Goal: Register for event/course

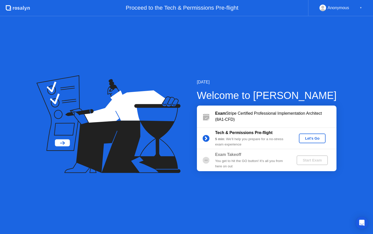
click at [308, 139] on div "Let's Go" at bounding box center [312, 138] width 23 height 4
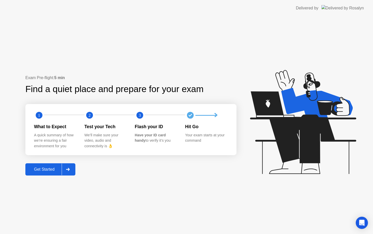
click at [52, 168] on div "Get Started" at bounding box center [44, 169] width 35 height 5
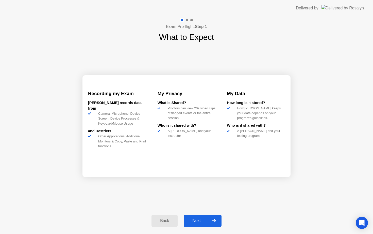
click at [196, 219] on div "Next" at bounding box center [196, 220] width 23 height 5
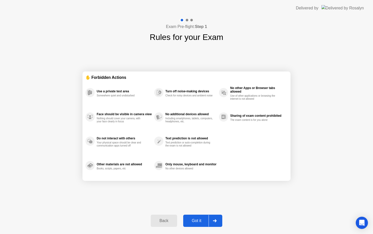
click at [196, 219] on div "Got it" at bounding box center [197, 220] width 24 height 5
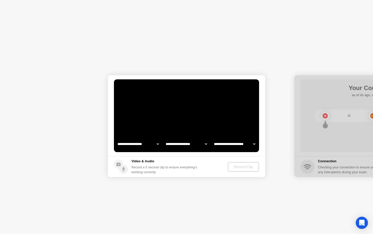
select select "**********"
select select "*******"
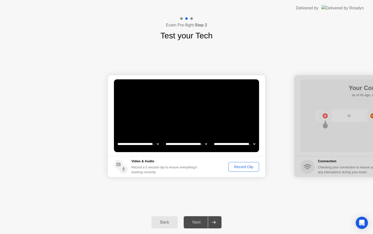
click at [194, 146] on select "**********" at bounding box center [186, 144] width 43 height 10
click at [234, 142] on select "**********" at bounding box center [234, 144] width 43 height 10
click at [199, 163] on h5 "Video & Audio" at bounding box center [165, 160] width 68 height 5
click at [246, 168] on div "Record Clip" at bounding box center [243, 166] width 27 height 4
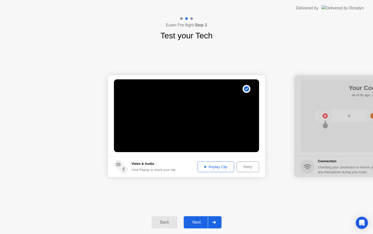
click at [207, 164] on div "Replay Clip" at bounding box center [215, 166] width 33 height 4
click at [215, 161] on footer "Video & Audio Click Replay to check your clip Replay Clip Retry" at bounding box center [186, 166] width 157 height 21
click at [215, 166] on div "Replay Clip" at bounding box center [215, 166] width 33 height 4
click at [196, 224] on div "Next" at bounding box center [196, 222] width 23 height 5
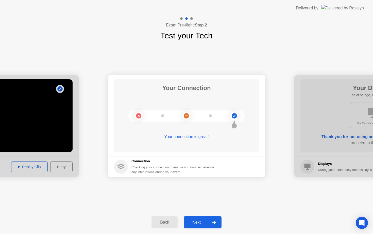
click at [199, 224] on div "Next" at bounding box center [196, 222] width 23 height 5
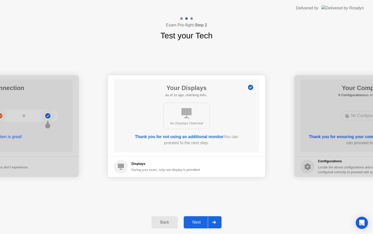
click at [201, 220] on div "Next" at bounding box center [196, 222] width 23 height 5
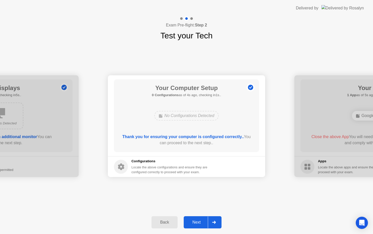
click at [201, 220] on div "Next" at bounding box center [196, 222] width 23 height 5
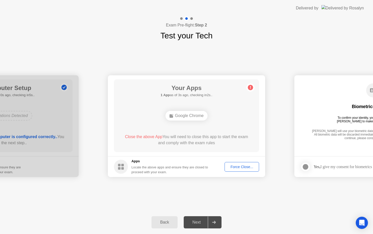
click at [239, 164] on div "Force Close..." at bounding box center [241, 166] width 31 height 4
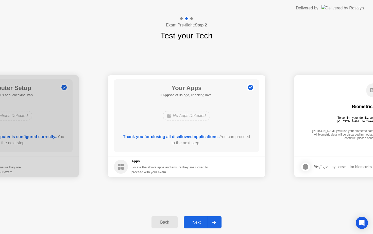
click at [196, 221] on div "Next" at bounding box center [196, 222] width 23 height 5
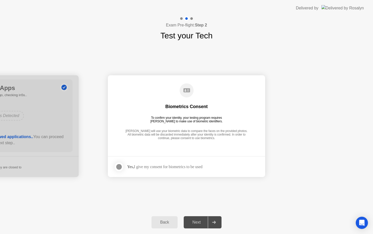
click at [163, 169] on div "Yes, I give my consent for biometrics to be used" at bounding box center [158, 166] width 89 height 10
click at [170, 166] on div "Yes, I give my consent for biometrics to be used" at bounding box center [164, 166] width 75 height 5
click at [121, 166] on div at bounding box center [119, 166] width 6 height 6
click at [195, 126] on div "Biometrics Consent To confirm your identity, your testing program requires [PER…" at bounding box center [186, 111] width 145 height 65
click at [198, 222] on div "Next" at bounding box center [196, 222] width 23 height 5
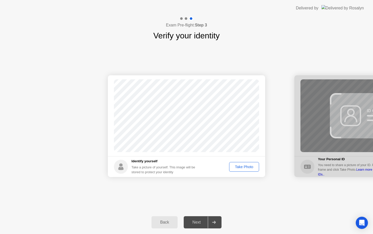
click at [244, 167] on div "Take Photo" at bounding box center [244, 166] width 26 height 4
click at [246, 167] on div "Retake" at bounding box center [248, 166] width 20 height 4
click at [243, 166] on div "Take Photo" at bounding box center [244, 166] width 26 height 4
click at [197, 220] on div "Next" at bounding box center [196, 222] width 23 height 5
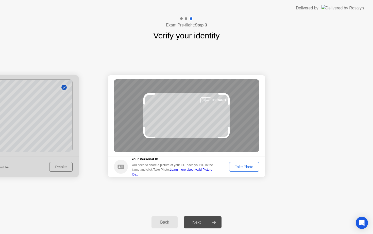
click at [242, 166] on div "Take Photo" at bounding box center [244, 166] width 26 height 4
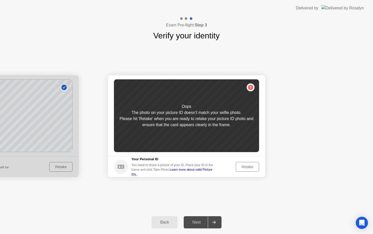
click at [242, 166] on div "Retake" at bounding box center [248, 166] width 20 height 4
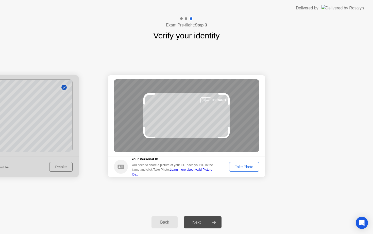
click at [238, 164] on div "Take Photo" at bounding box center [244, 166] width 26 height 4
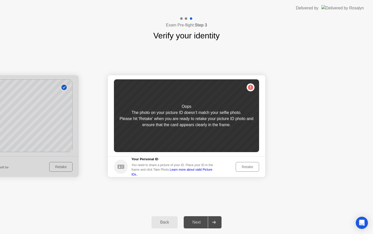
click at [170, 220] on div "Back" at bounding box center [164, 222] width 23 height 5
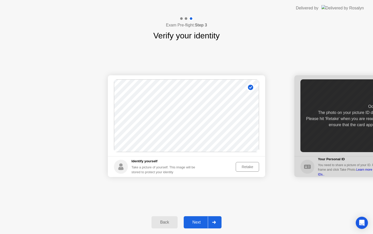
click at [248, 169] on div "Retake" at bounding box center [248, 166] width 20 height 4
click at [236, 168] on div "Take Photo" at bounding box center [244, 166] width 26 height 4
click at [199, 221] on div "Next" at bounding box center [196, 222] width 23 height 5
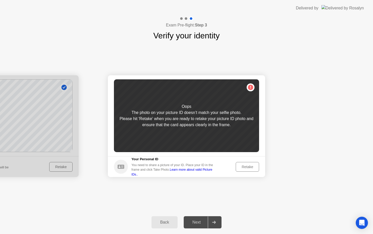
click at [227, 105] on div "Oops The photo on your picture ID doesn’t match your selfie photo. Please hit '…" at bounding box center [186, 115] width 145 height 73
click at [252, 164] on div "Retake" at bounding box center [248, 166] width 20 height 4
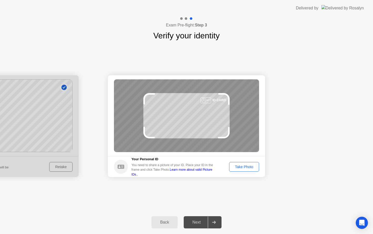
click at [254, 165] on div "Take Photo" at bounding box center [244, 166] width 26 height 4
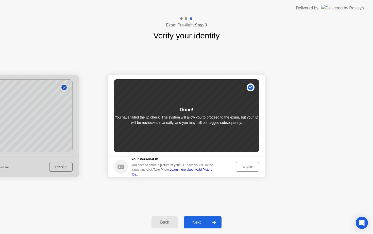
click at [201, 224] on div "Next" at bounding box center [196, 222] width 23 height 5
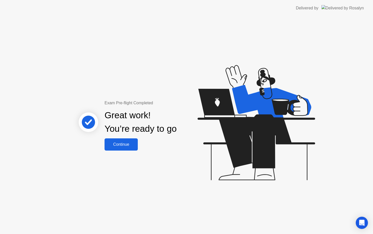
click at [128, 145] on div "Continue" at bounding box center [121, 144] width 30 height 5
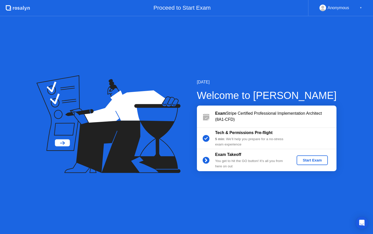
click at [313, 159] on div "Start Exam" at bounding box center [312, 160] width 27 height 4
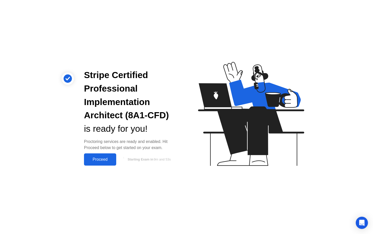
click at [104, 158] on div "Proceed" at bounding box center [100, 159] width 29 height 5
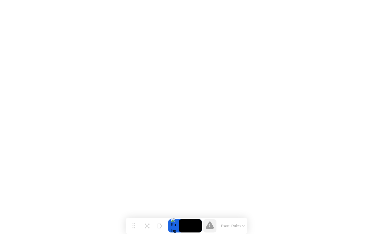
click at [231, 224] on button "Exam Rules" at bounding box center [233, 225] width 27 height 5
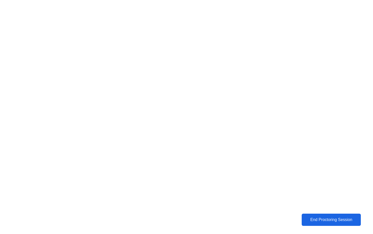
click at [341, 221] on div "End Proctoring Session" at bounding box center [331, 219] width 56 height 5
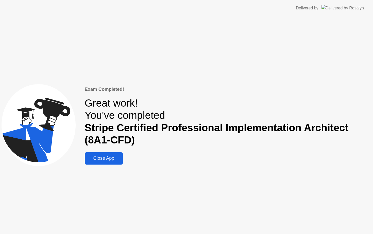
click at [108, 156] on div "Close App" at bounding box center [103, 157] width 35 height 5
